Goal: Book appointment/travel/reservation

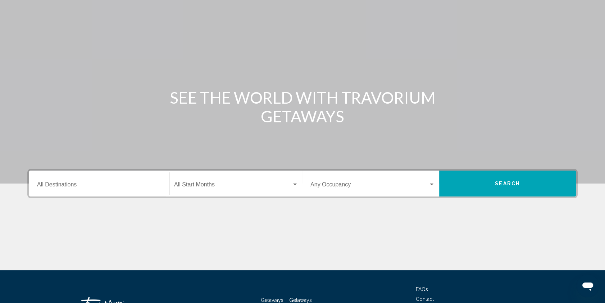
scroll to position [88, 0]
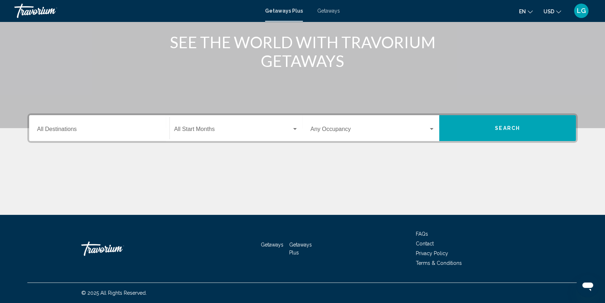
click at [144, 124] on div "Destination All Destinations" at bounding box center [99, 128] width 124 height 23
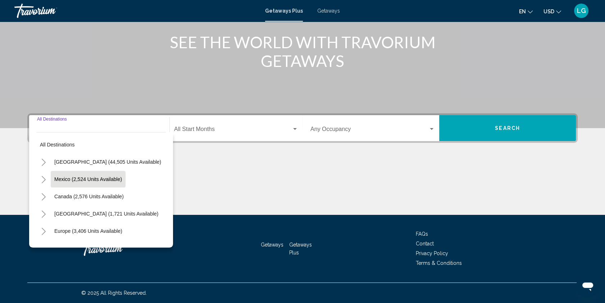
scroll to position [121, 0]
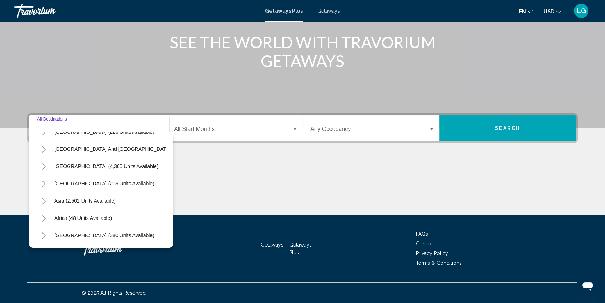
click at [108, 215] on span "Africa (48 units available)" at bounding box center [83, 218] width 58 height 6
type input "**********"
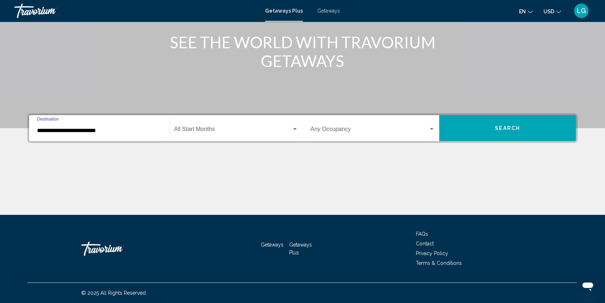
click at [499, 130] on button "Search" at bounding box center [507, 128] width 137 height 26
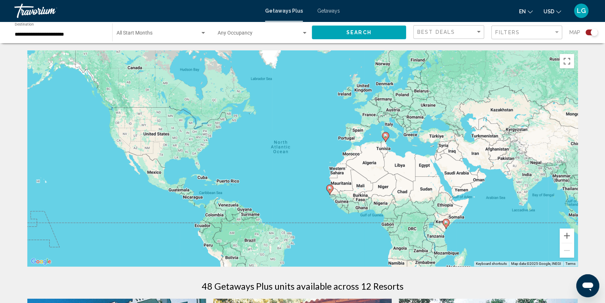
click at [446, 224] on image "Main content" at bounding box center [446, 222] width 4 height 4
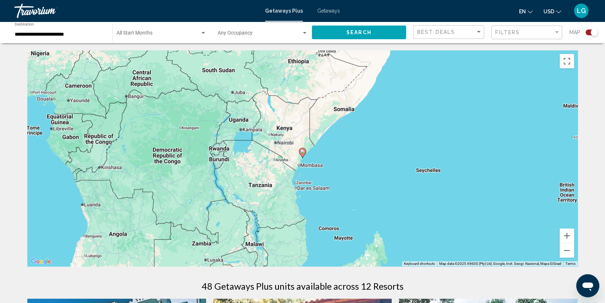
click at [303, 149] on icon "Main content" at bounding box center [302, 152] width 6 height 9
type input "**********"
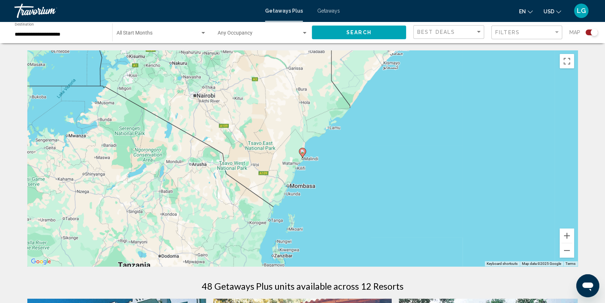
click at [304, 152] on image "Main content" at bounding box center [302, 151] width 4 height 4
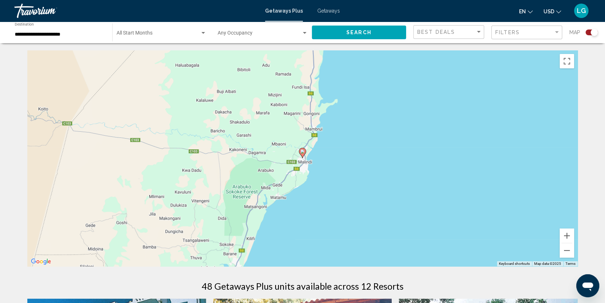
click at [307, 151] on div "To navigate, press the arrow keys. To activate drag with keyboard, press Alt + …" at bounding box center [302, 158] width 550 height 216
click at [304, 151] on image "Main content" at bounding box center [302, 151] width 4 height 4
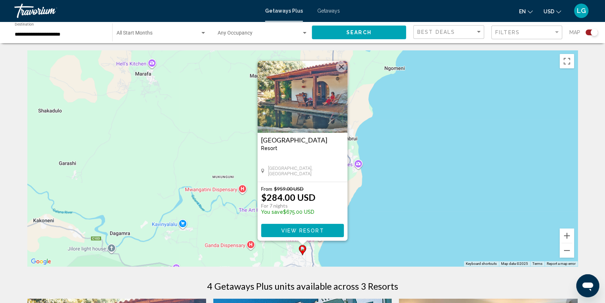
click at [307, 110] on img "Main content" at bounding box center [303, 97] width 90 height 72
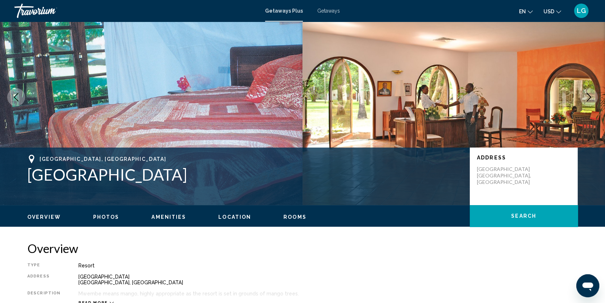
scroll to position [32, 0]
click at [104, 216] on span "Photos" at bounding box center [106, 217] width 26 height 6
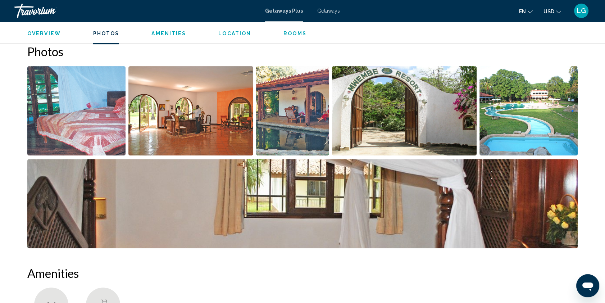
scroll to position [309, 0]
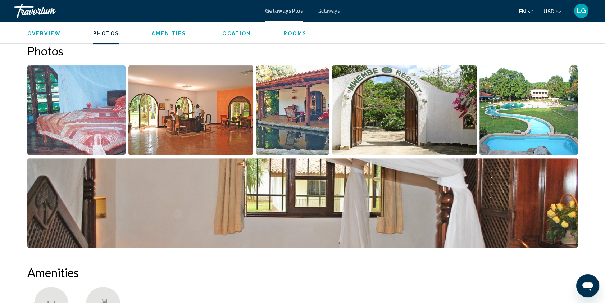
click at [119, 108] on img "Open full-screen image slider" at bounding box center [76, 109] width 98 height 89
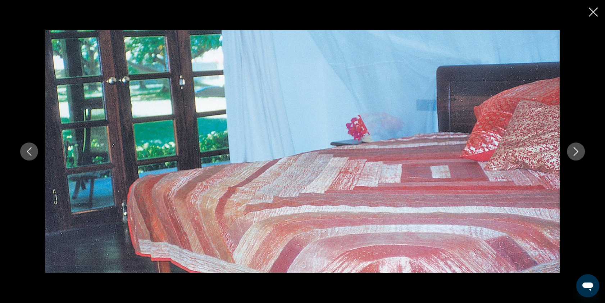
click at [575, 151] on icon "Next image" at bounding box center [576, 151] width 9 height 9
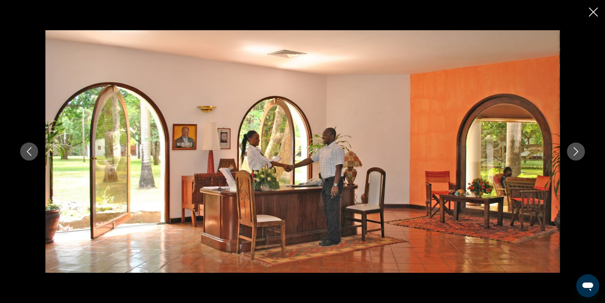
click at [574, 150] on icon "Next image" at bounding box center [576, 151] width 9 height 9
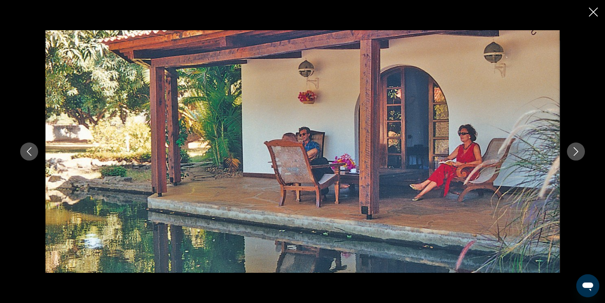
click at [571, 148] on button "Next image" at bounding box center [576, 151] width 18 height 18
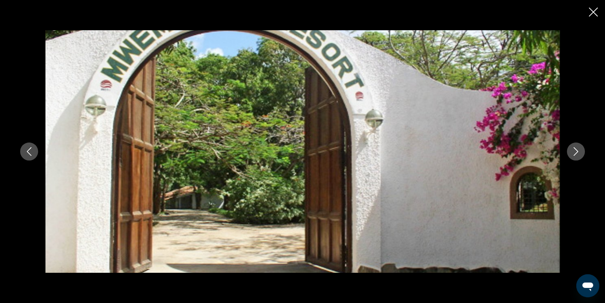
click at [571, 148] on button "Next image" at bounding box center [576, 151] width 18 height 18
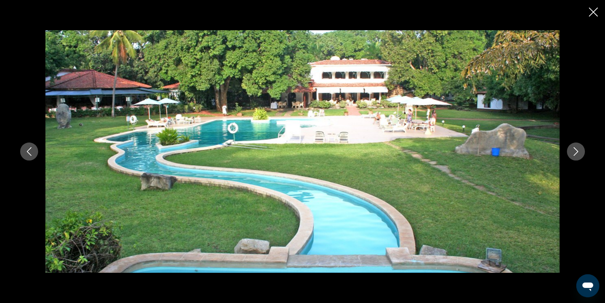
click at [571, 148] on button "Next image" at bounding box center [576, 151] width 18 height 18
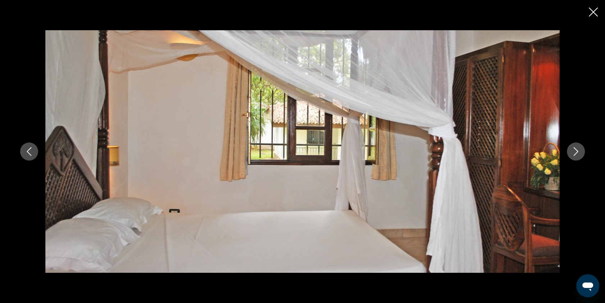
click at [39, 154] on div "Main content" at bounding box center [302, 151] width 579 height 242
click at [29, 150] on icon "Previous image" at bounding box center [29, 151] width 9 height 9
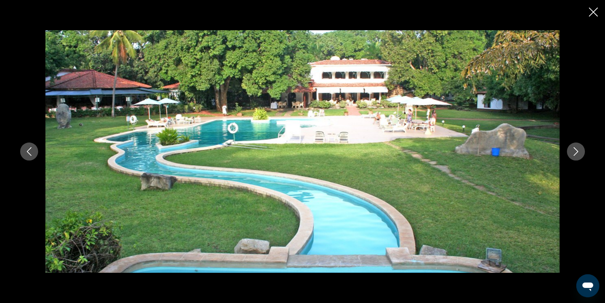
click at [575, 155] on icon "Next image" at bounding box center [576, 151] width 9 height 9
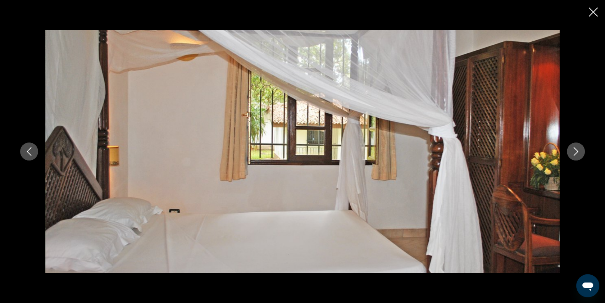
click at [575, 154] on icon "Next image" at bounding box center [576, 151] width 5 height 9
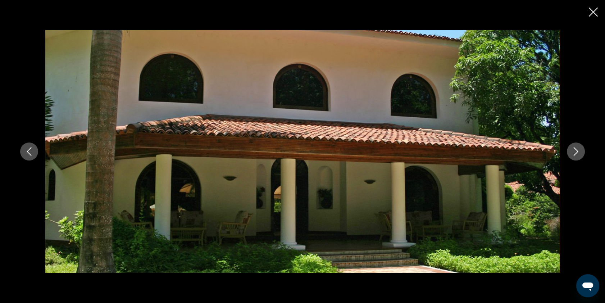
click at [575, 154] on icon "Next image" at bounding box center [576, 151] width 5 height 9
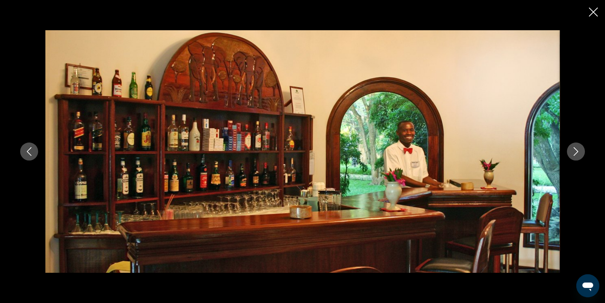
click at [573, 154] on icon "Next image" at bounding box center [576, 151] width 9 height 9
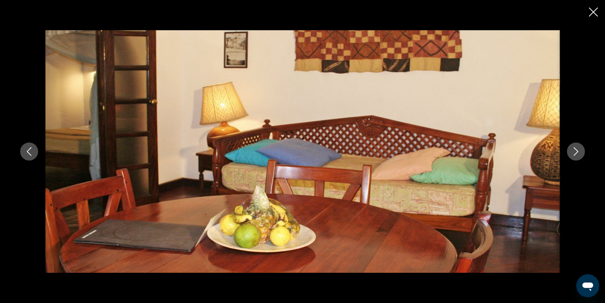
click at [573, 154] on icon "Next image" at bounding box center [576, 151] width 9 height 9
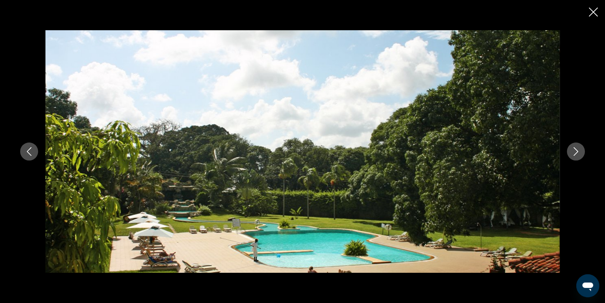
click at [573, 152] on icon "Next image" at bounding box center [576, 151] width 9 height 9
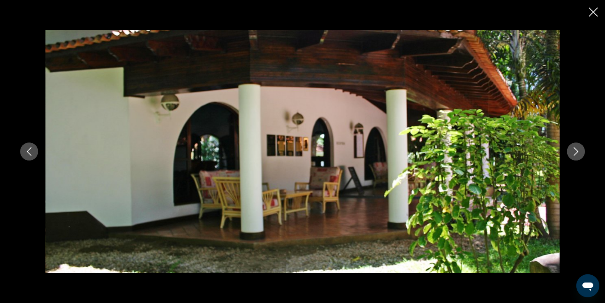
click at [573, 151] on icon "Next image" at bounding box center [576, 151] width 9 height 9
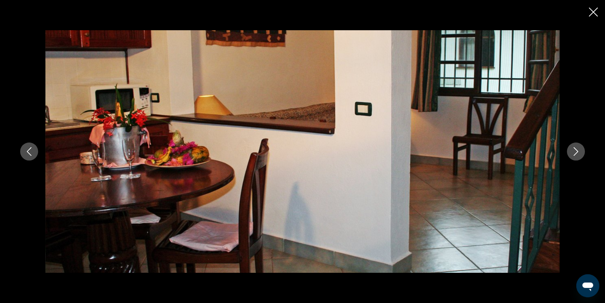
click at [572, 151] on icon "Next image" at bounding box center [576, 151] width 9 height 9
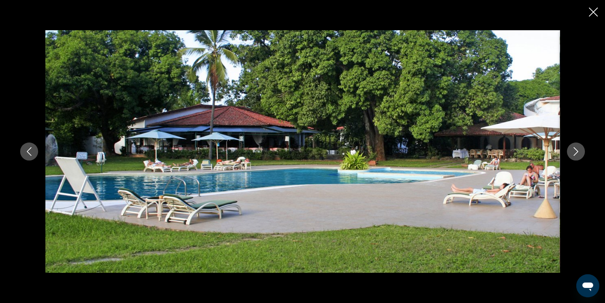
click at [572, 151] on icon "Next image" at bounding box center [576, 151] width 9 height 9
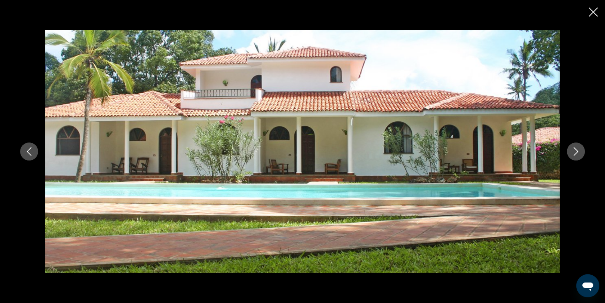
click at [595, 10] on icon "Close slideshow" at bounding box center [593, 12] width 9 height 9
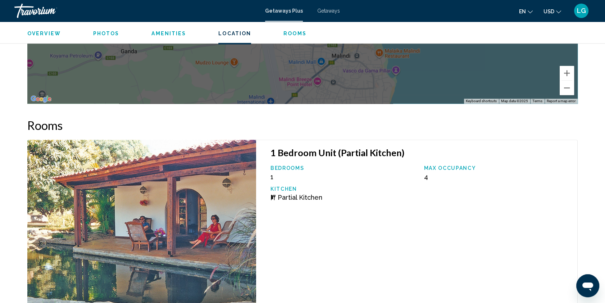
scroll to position [1061, 0]
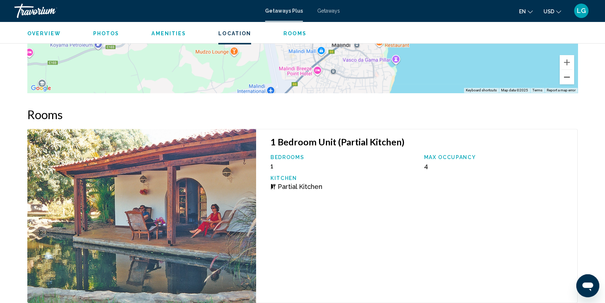
click at [564, 81] on button "Zoom out" at bounding box center [567, 77] width 14 height 14
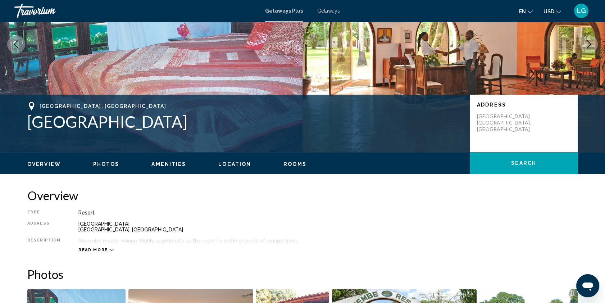
scroll to position [0, 0]
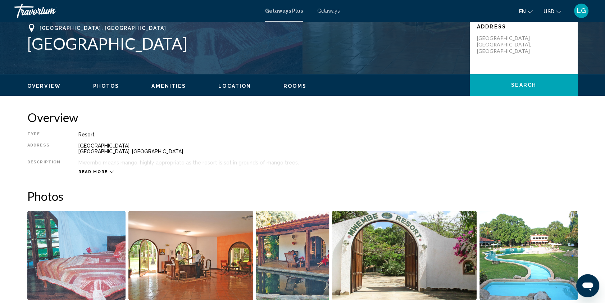
click at [56, 87] on span "Overview" at bounding box center [43, 86] width 33 height 6
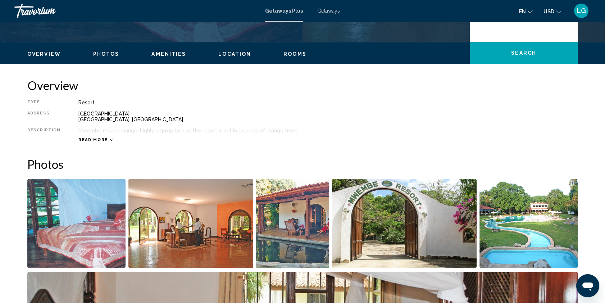
scroll to position [230, 0]
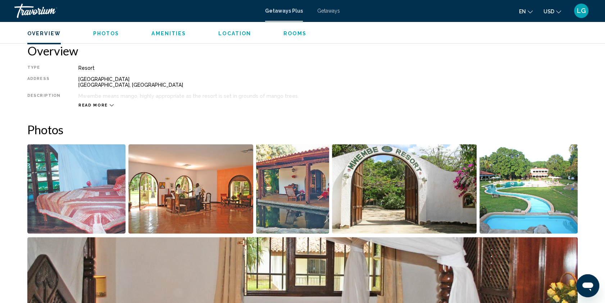
click at [105, 103] on button "Read more" at bounding box center [95, 105] width 35 height 5
click at [230, 33] on span "Location" at bounding box center [234, 34] width 33 height 6
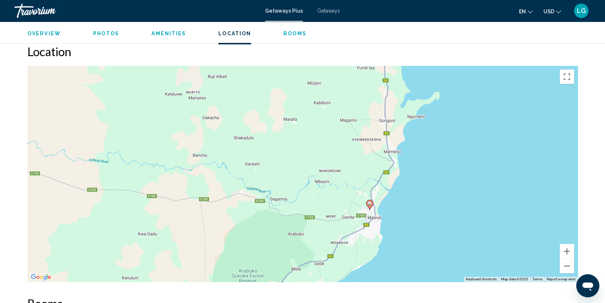
scroll to position [873, 0]
click at [286, 32] on span "Rooms" at bounding box center [295, 34] width 23 height 6
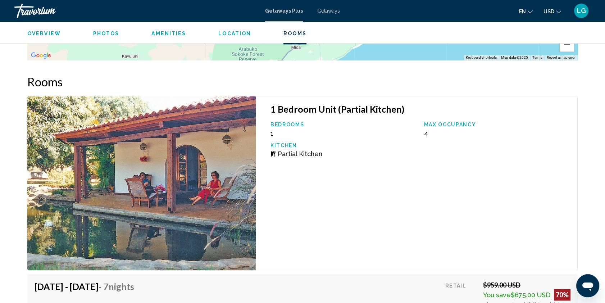
scroll to position [1125, 0]
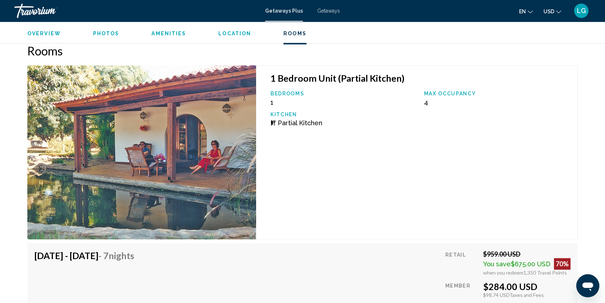
click at [231, 35] on span "Location" at bounding box center [234, 34] width 33 height 6
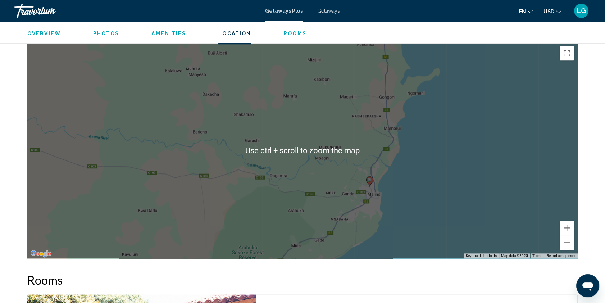
scroll to position [906, 0]
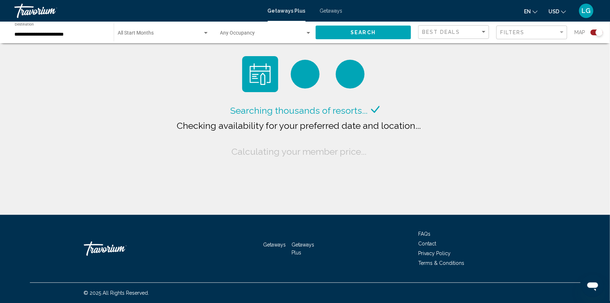
drag, startPoint x: 106, startPoint y: 31, endPoint x: 181, endPoint y: 38, distance: 75.8
click at [105, 31] on div "**********" at bounding box center [60, 33] width 99 height 20
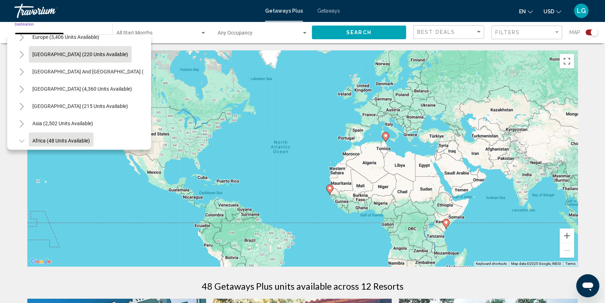
scroll to position [98, 0]
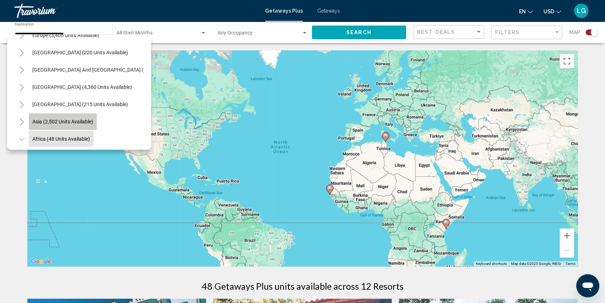
click at [75, 115] on button "Asia (2,502 units available)" at bounding box center [63, 121] width 68 height 17
type input "**********"
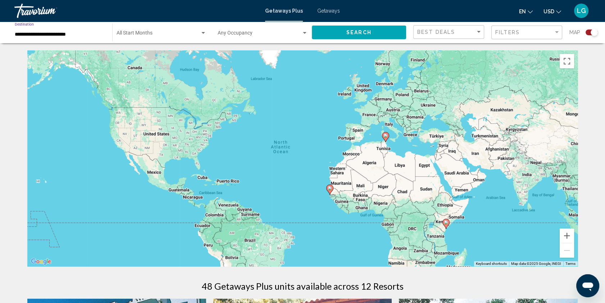
click at [343, 33] on button "Search" at bounding box center [359, 32] width 94 height 13
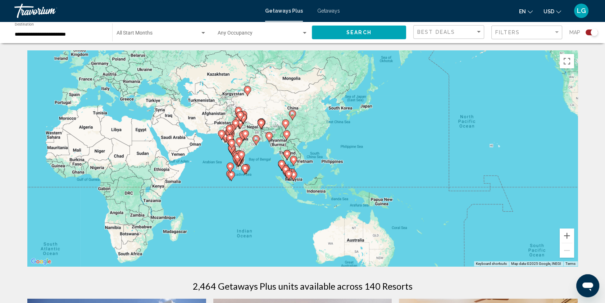
drag, startPoint x: 493, startPoint y: 200, endPoint x: 205, endPoint y: 162, distance: 290.3
click at [205, 162] on div "To activate drag with keyboard, press Alt + Enter. Once in keyboard drag state,…" at bounding box center [302, 158] width 550 height 216
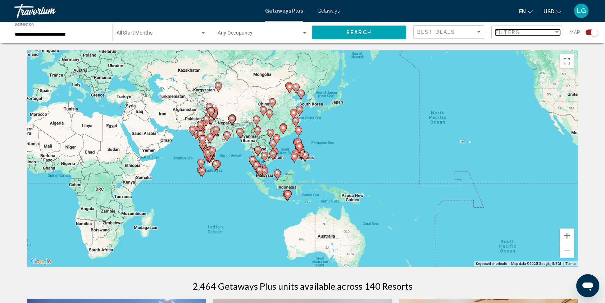
click at [548, 32] on div "Filters" at bounding box center [524, 33] width 58 height 6
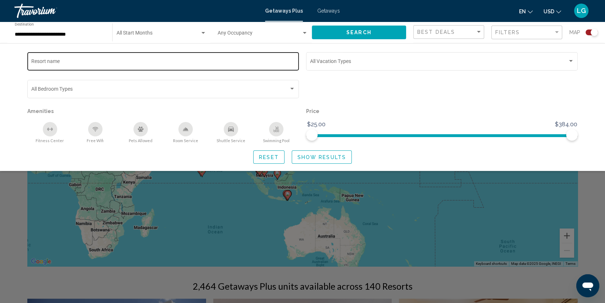
click at [194, 58] on div "Resort name" at bounding box center [163, 61] width 264 height 20
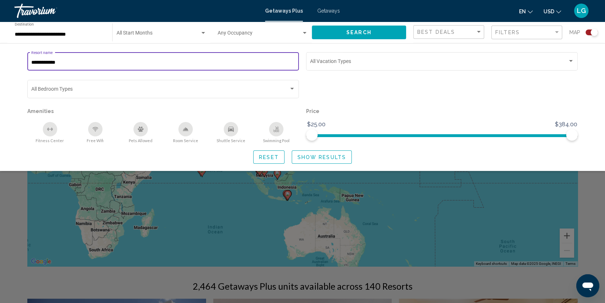
type input "**********"
